Goal: Information Seeking & Learning: Learn about a topic

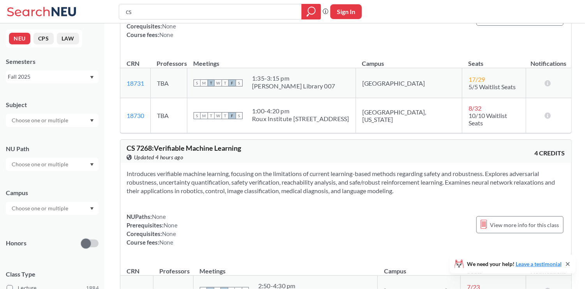
scroll to position [24772, 0]
drag, startPoint x: 153, startPoint y: 56, endPoint x: 125, endPoint y: 57, distance: 27.3
copy span "CS 7390"
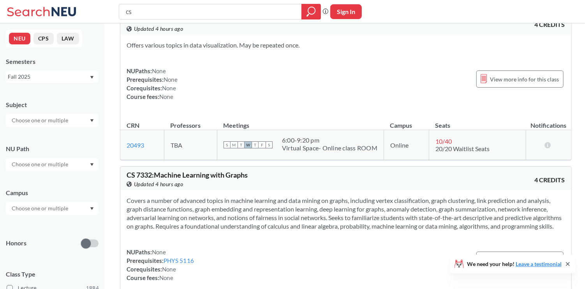
scroll to position [25072, 0]
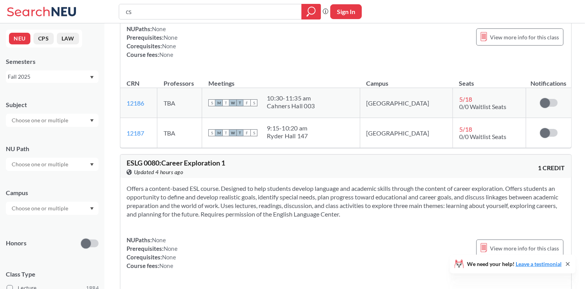
scroll to position [26421, 0]
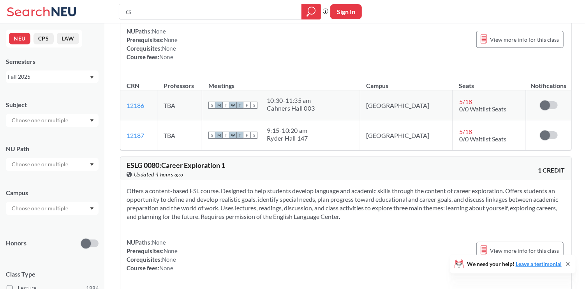
drag, startPoint x: 310, startPoint y: 146, endPoint x: 291, endPoint y: 150, distance: 19.9
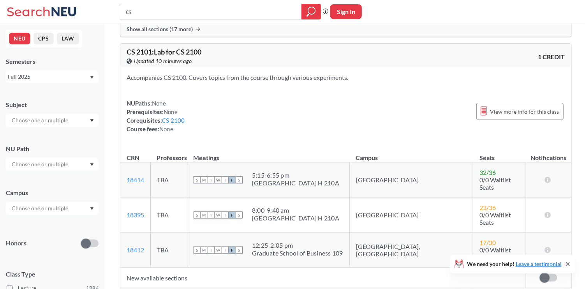
scroll to position [0, 0]
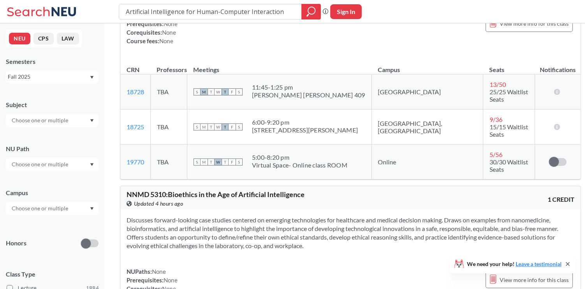
click at [384, 186] on div "NNMD 5310 : Bioethics in the Age of Artificial Intelligence View this course on…" at bounding box center [350, 197] width 460 height 23
